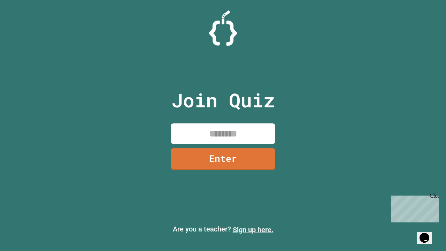
click at [253, 229] on link "Sign up here." at bounding box center [253, 229] width 41 height 8
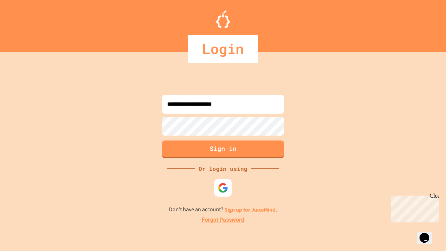
type input "**********"
